Goal: Find contact information: Find contact information

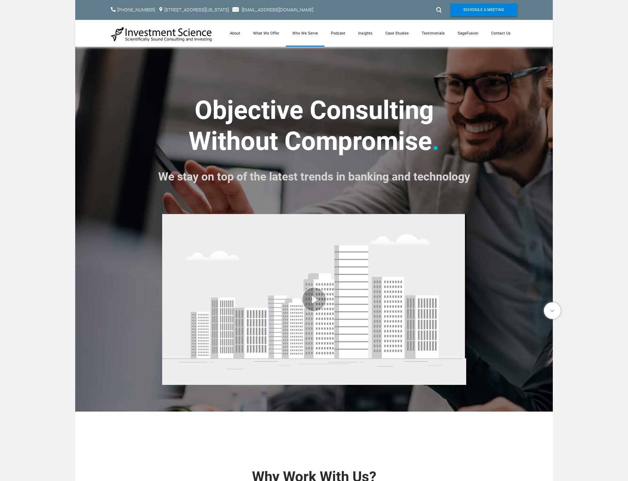
click at [299, 34] on link "Who We Serve" at bounding box center [305, 33] width 38 height 27
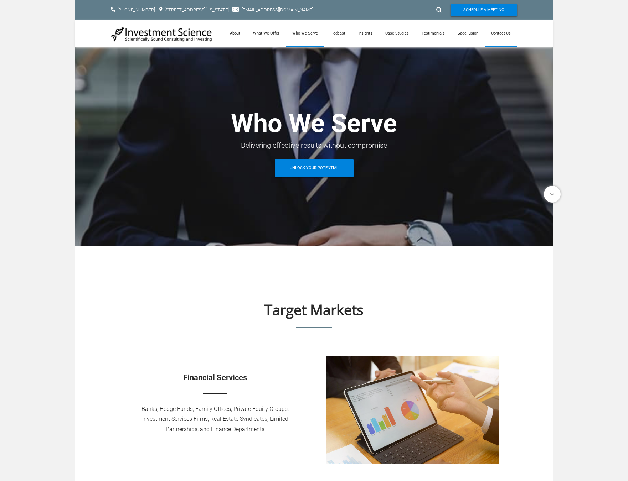
click at [503, 32] on link "Contact Us" at bounding box center [501, 33] width 32 height 27
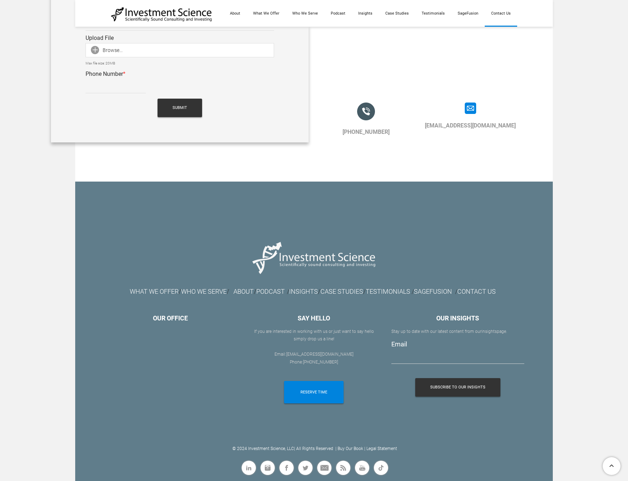
scroll to position [591, 0]
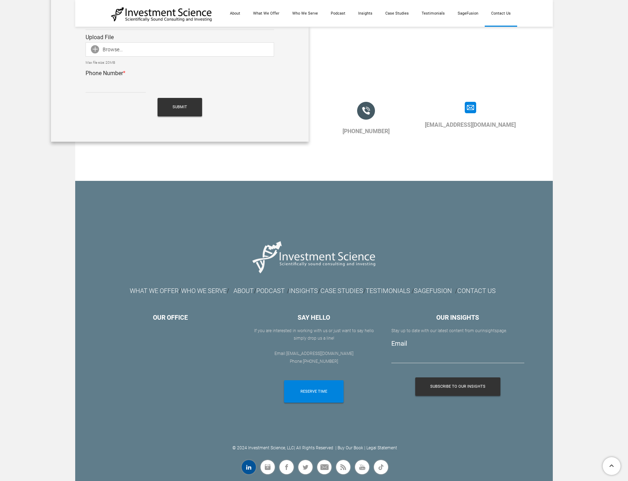
click at [246, 463] on span "Linkedin" at bounding box center [246, 463] width 0 height 0
